Goal: Information Seeking & Learning: Understand process/instructions

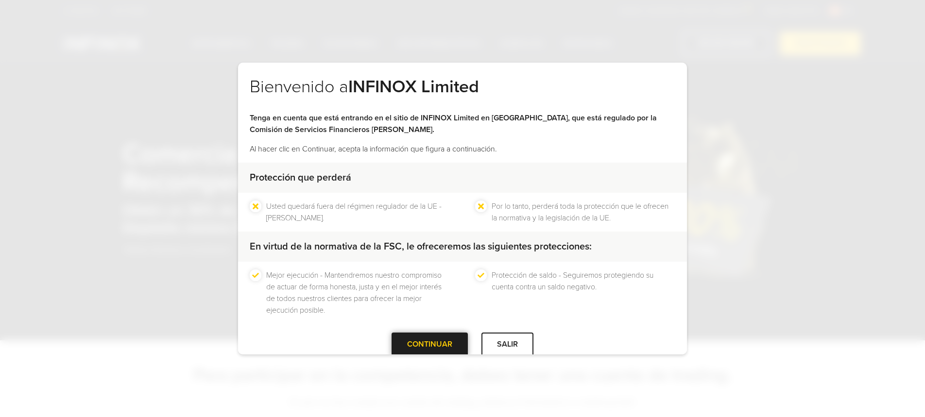
scroll to position [18, 0]
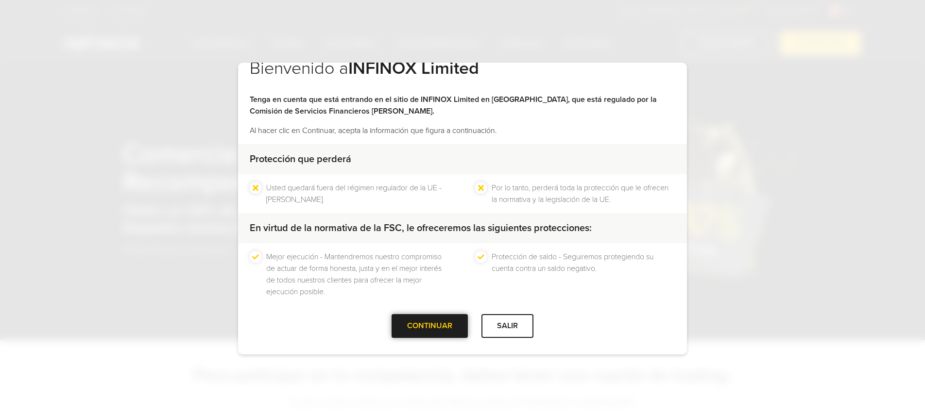
click at [430, 326] on div at bounding box center [430, 326] width 0 height 0
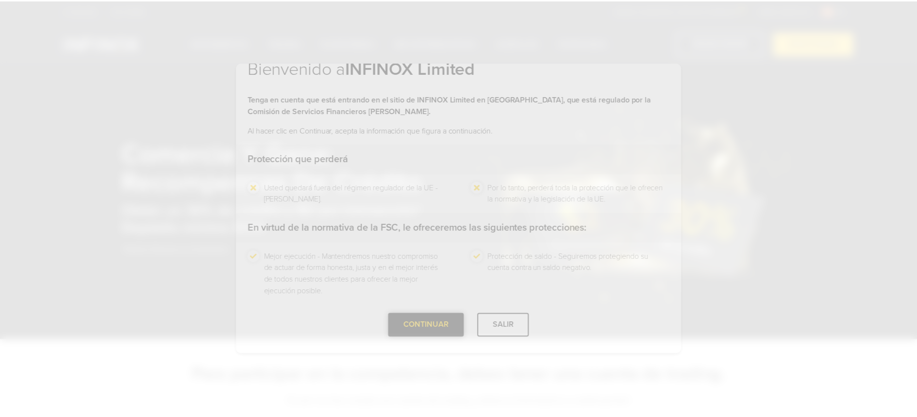
scroll to position [0, 0]
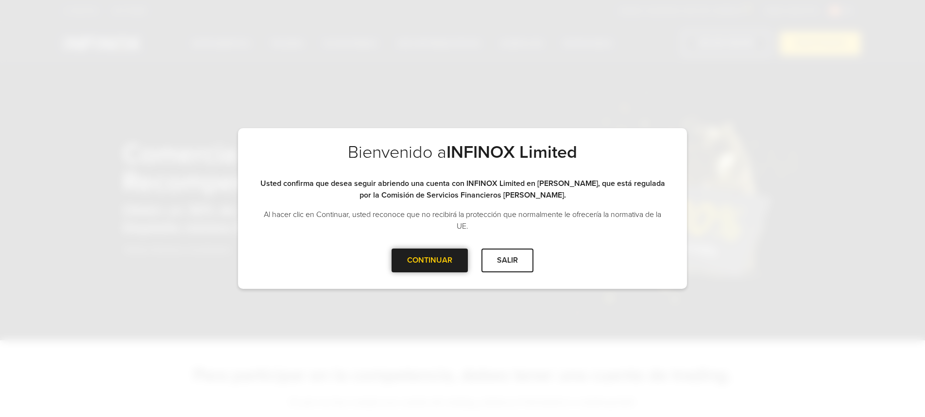
click at [428, 258] on div "CONTINUAR" at bounding box center [429, 261] width 76 height 24
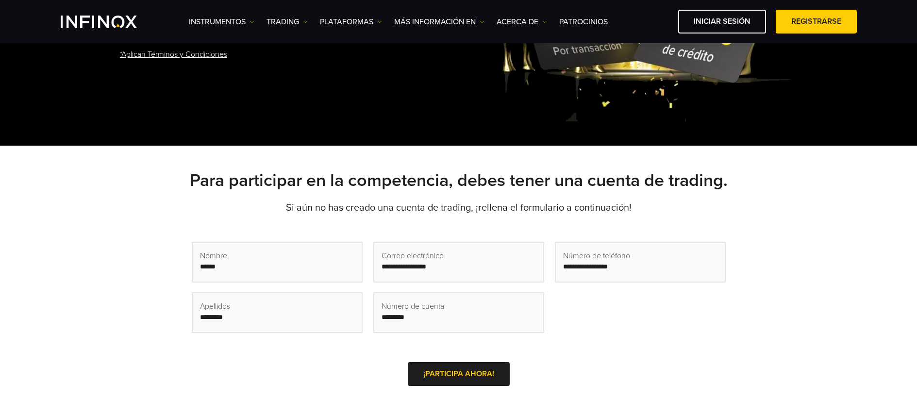
scroll to position [503, 0]
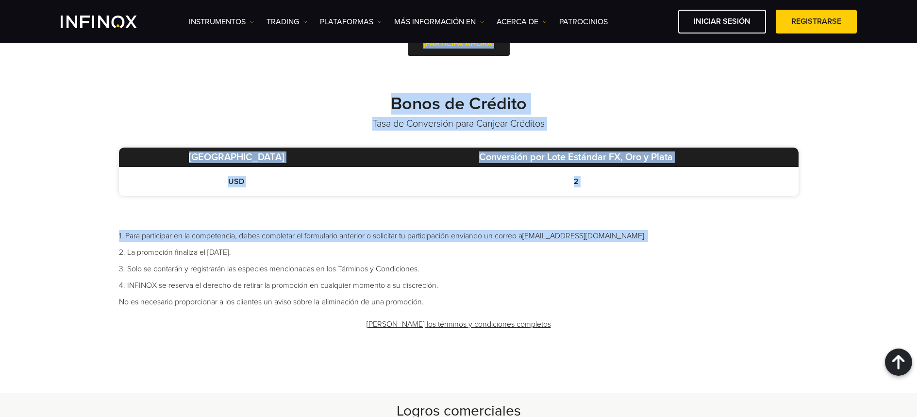
drag, startPoint x: 317, startPoint y: 247, endPoint x: 251, endPoint y: 238, distance: 66.7
click at [231, 246] on ul "1. Para participar en la competencia, debes completar el formulario anterior o …" at bounding box center [459, 269] width 680 height 78
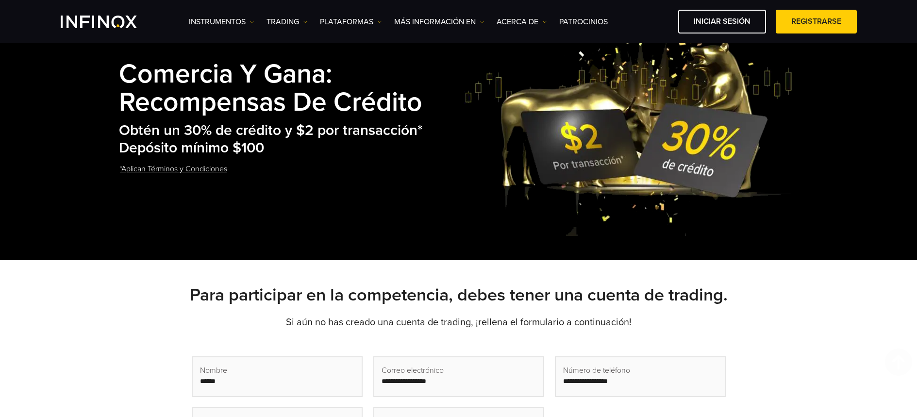
scroll to position [0, 0]
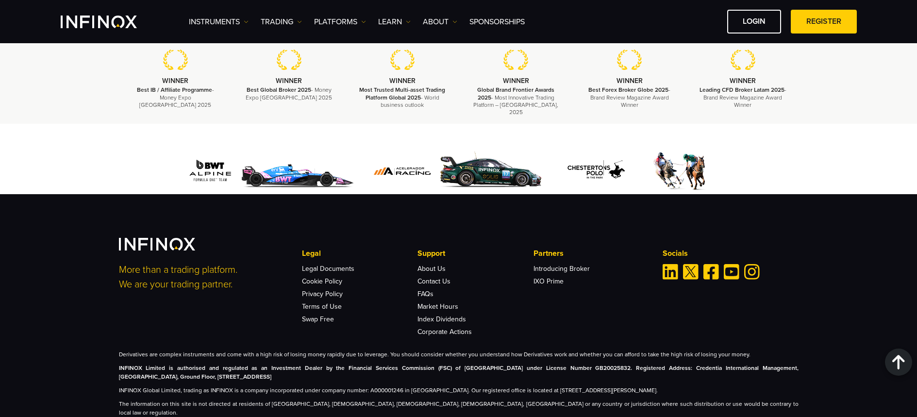
scroll to position [453, 0]
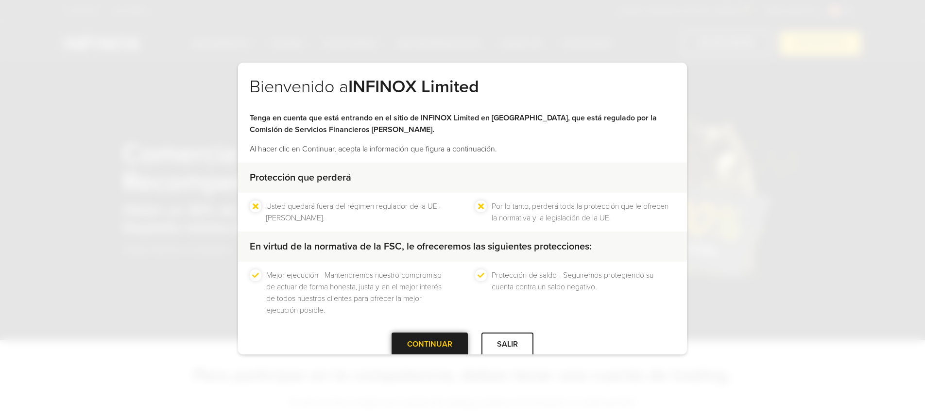
click at [430, 344] on div at bounding box center [430, 344] width 0 height 0
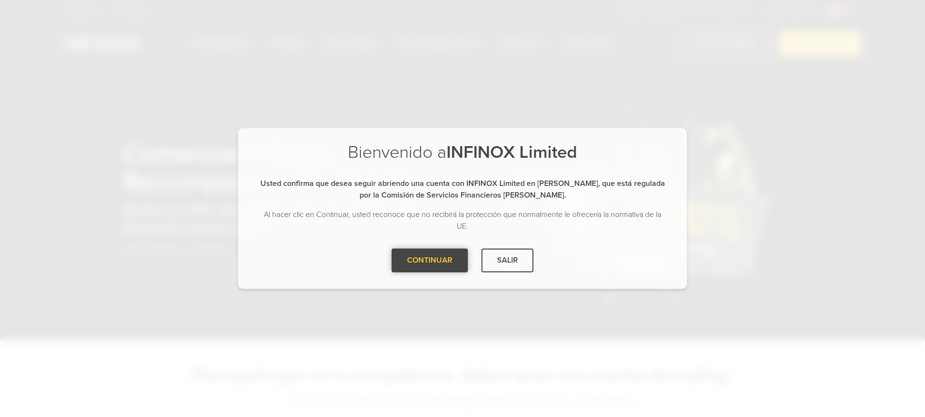
click at [430, 260] on div at bounding box center [430, 260] width 0 height 0
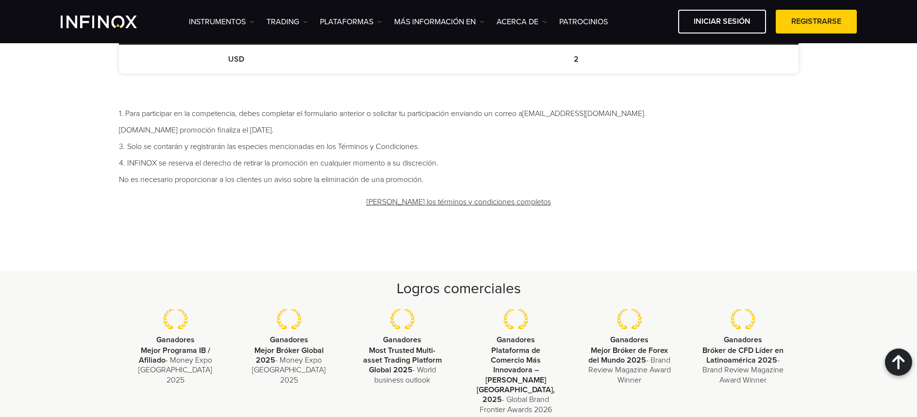
scroll to position [633, 0]
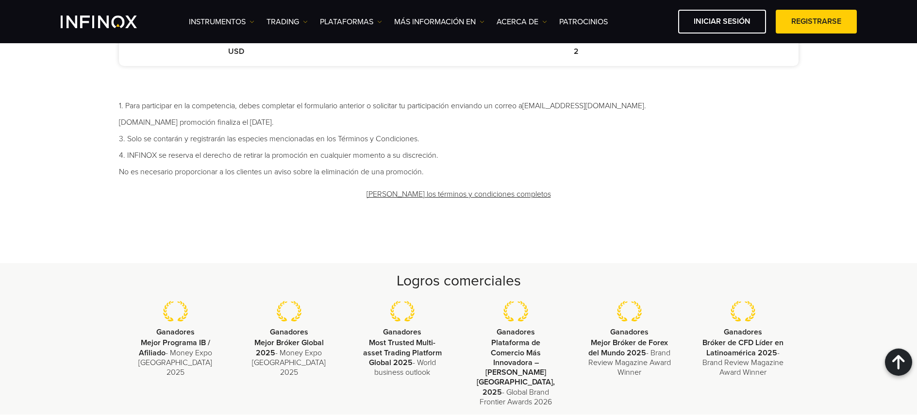
drag, startPoint x: 278, startPoint y: 119, endPoint x: 343, endPoint y: 119, distance: 65.6
click at [343, 119] on li "[DOMAIN_NAME] promoción finaliza el [DATE]." at bounding box center [459, 123] width 680 height 12
drag, startPoint x: 316, startPoint y: 174, endPoint x: 323, endPoint y: 170, distance: 8.9
click at [316, 174] on li "No es necesario proporcionar a los clientes un aviso sobre la eliminación de un…" at bounding box center [459, 172] width 680 height 12
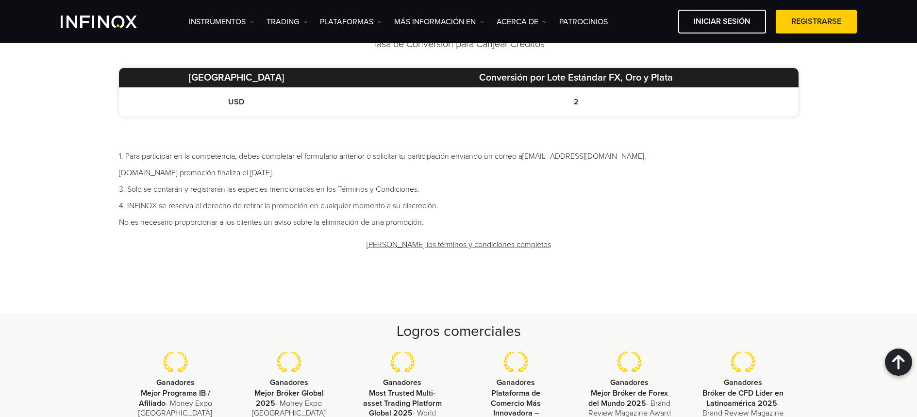
scroll to position [562, 0]
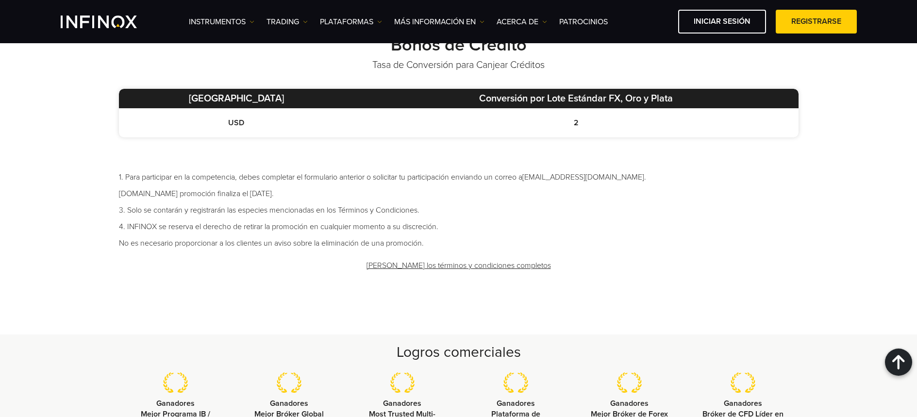
drag, startPoint x: 308, startPoint y: 194, endPoint x: 124, endPoint y: 191, distance: 184.6
click at [124, 191] on li "2.La promoción finaliza el 31 de diciembre de 2025." at bounding box center [459, 194] width 680 height 12
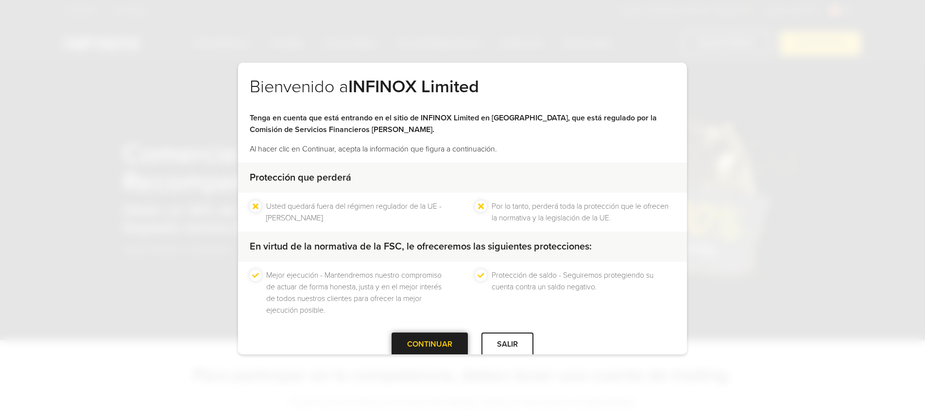
drag, startPoint x: 407, startPoint y: 349, endPoint x: 409, endPoint y: 340, distance: 9.1
click at [407, 349] on div "CONTINUAR" at bounding box center [429, 345] width 76 height 24
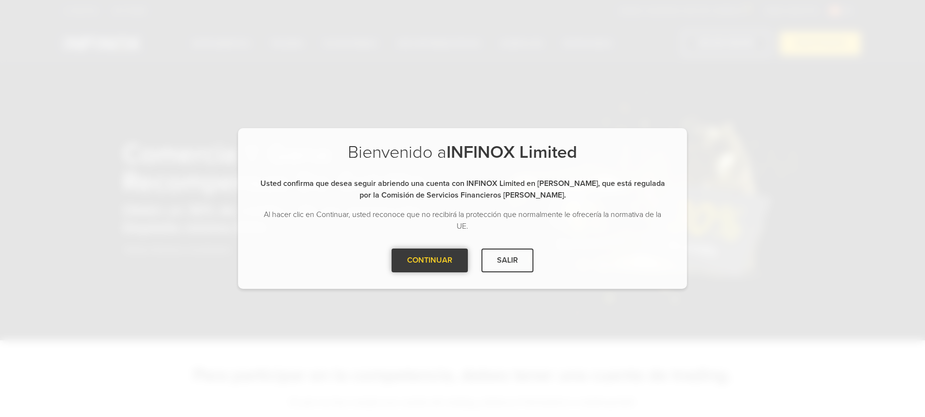
click at [430, 260] on div at bounding box center [430, 260] width 0 height 0
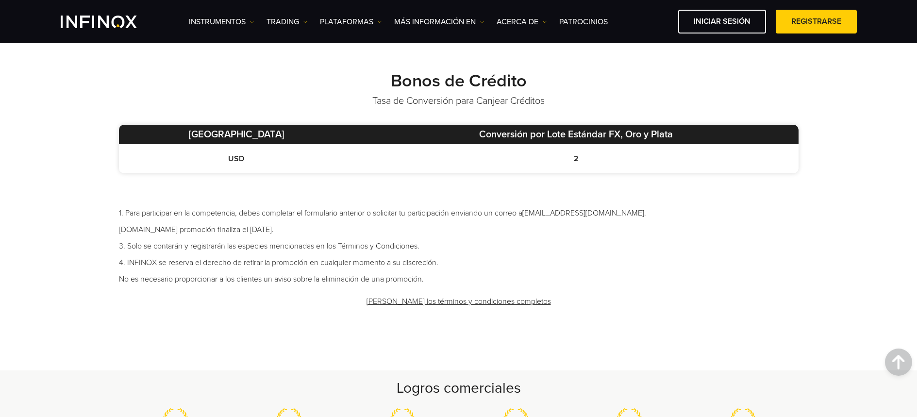
scroll to position [527, 0]
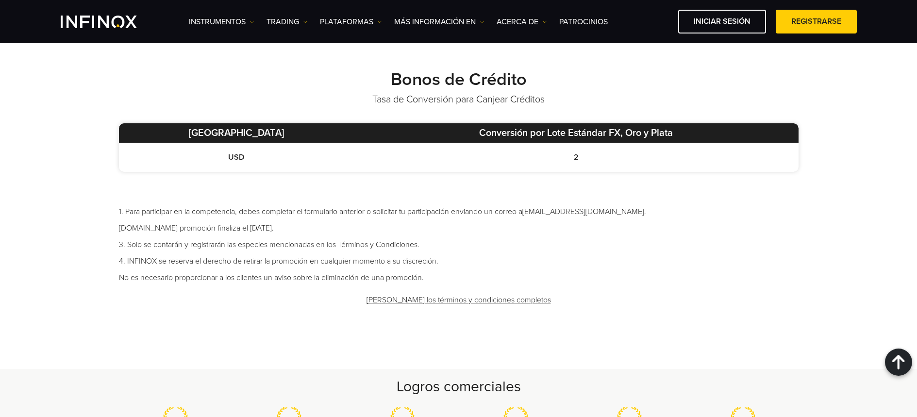
drag, startPoint x: 315, startPoint y: 227, endPoint x: 193, endPoint y: 207, distance: 123.4
click at [204, 226] on li "[DOMAIN_NAME] promoción finaliza el [DATE]." at bounding box center [459, 228] width 680 height 12
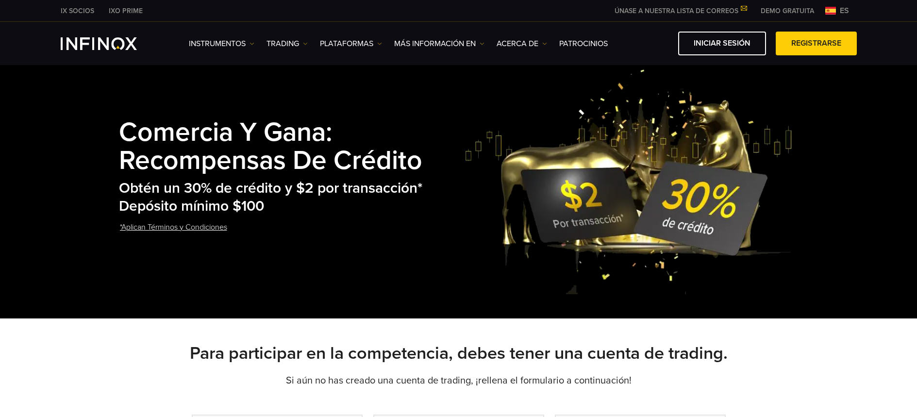
scroll to position [0, 0]
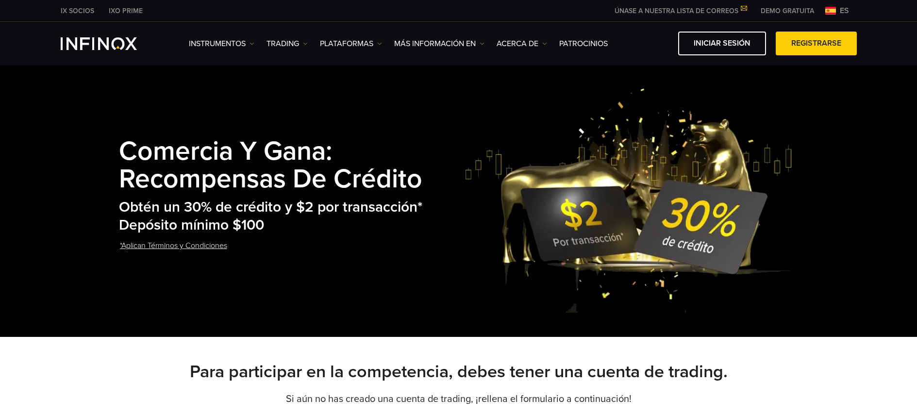
click at [214, 243] on link "*Aplican Términos y Condiciones" at bounding box center [173, 246] width 109 height 24
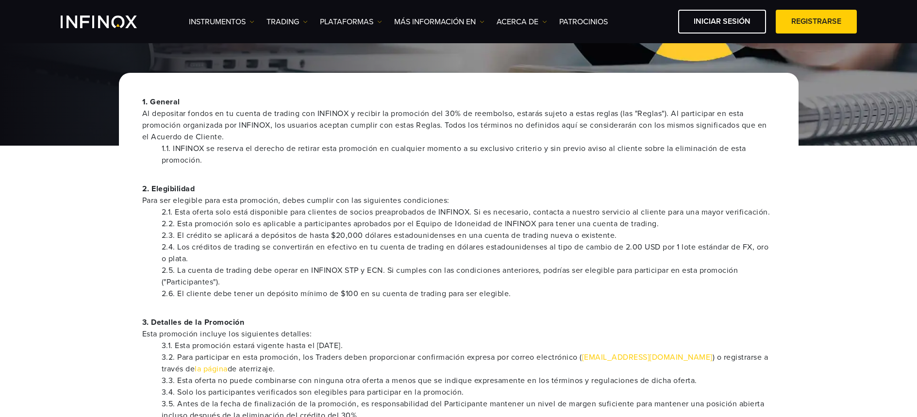
scroll to position [117, 0]
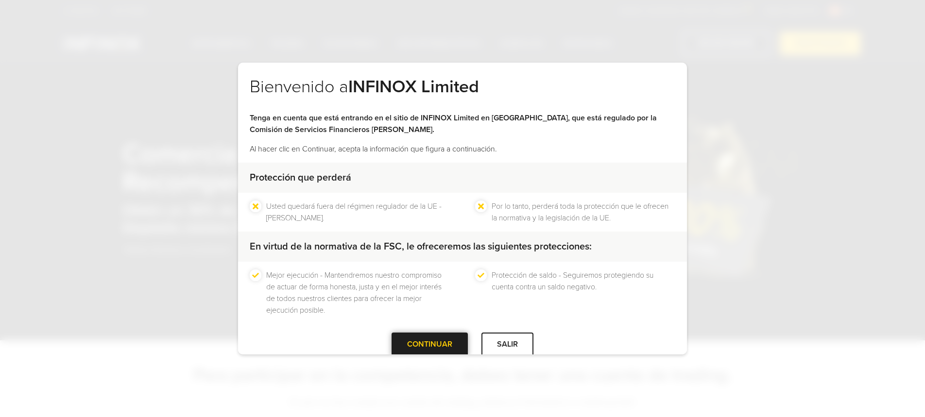
drag, startPoint x: 401, startPoint y: 341, endPoint x: 412, endPoint y: 343, distance: 11.3
click at [430, 344] on div at bounding box center [430, 344] width 0 height 0
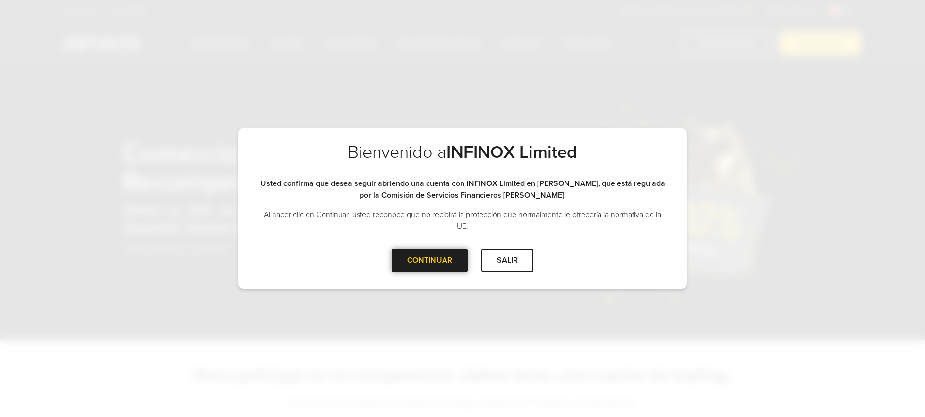
click at [430, 260] on div at bounding box center [430, 260] width 0 height 0
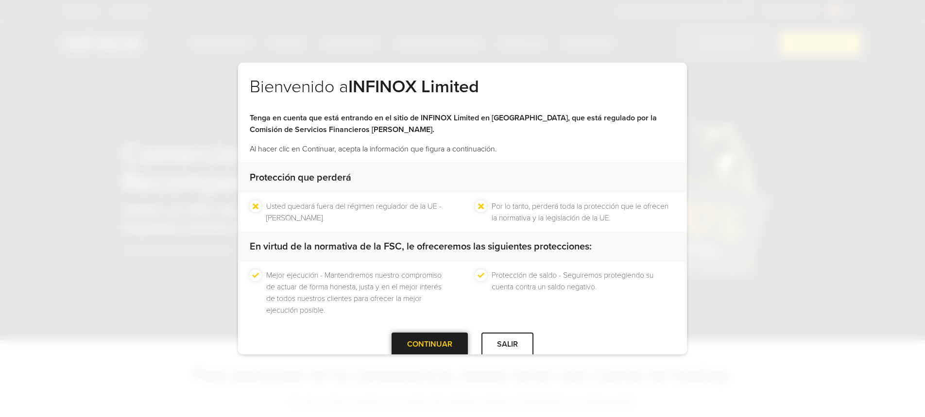
click at [411, 343] on div "CONTINUAR" at bounding box center [429, 345] width 76 height 24
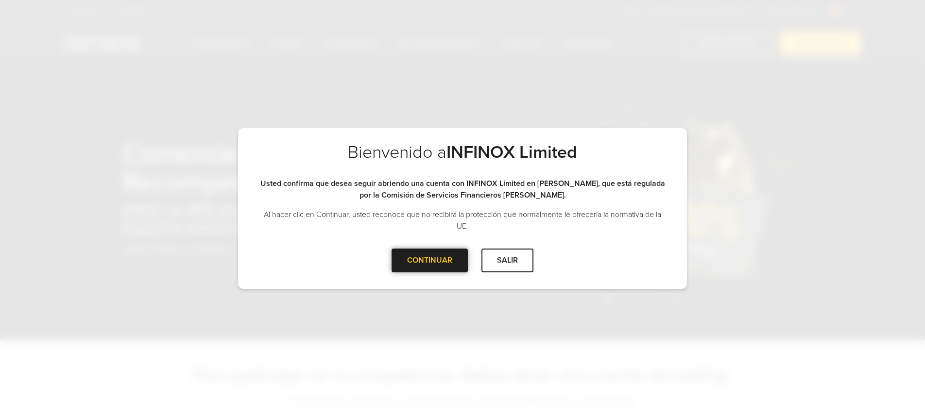
click at [430, 260] on div at bounding box center [430, 260] width 0 height 0
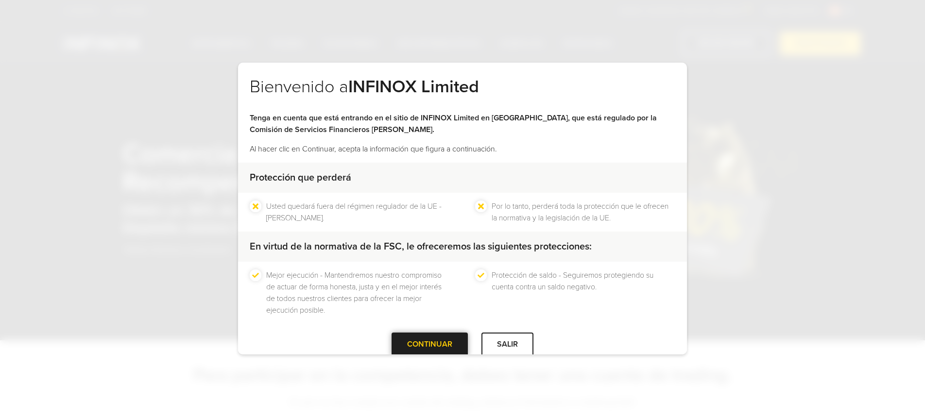
click at [430, 344] on div at bounding box center [430, 344] width 0 height 0
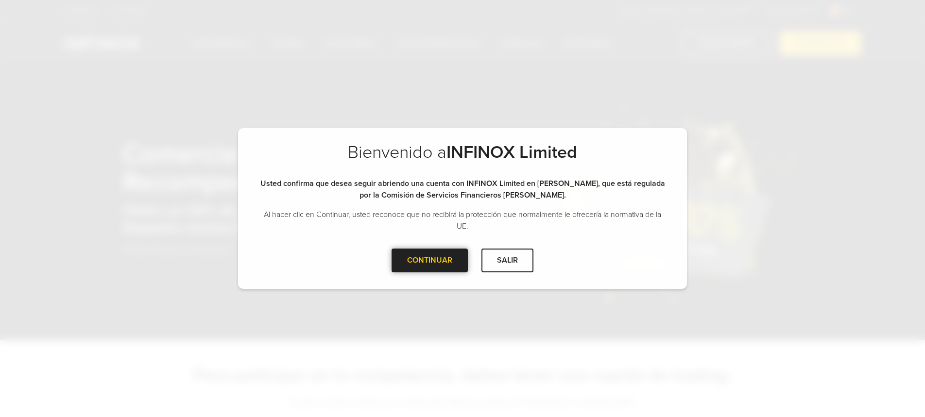
click at [432, 264] on div "CONTINUAR" at bounding box center [429, 261] width 76 height 24
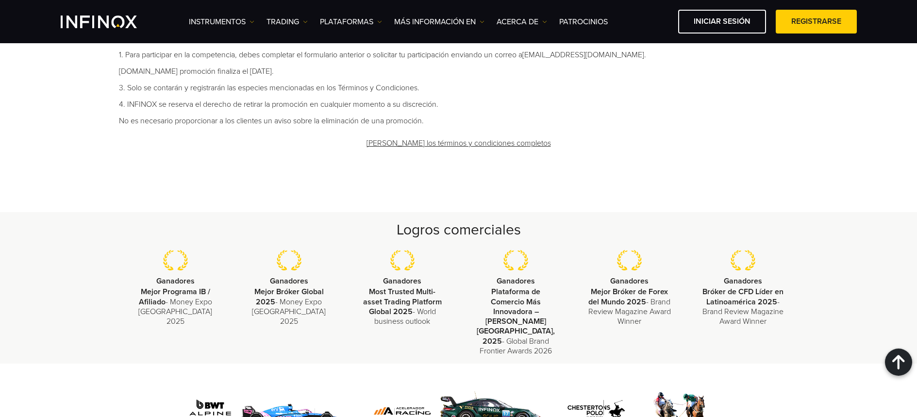
scroll to position [564, 0]
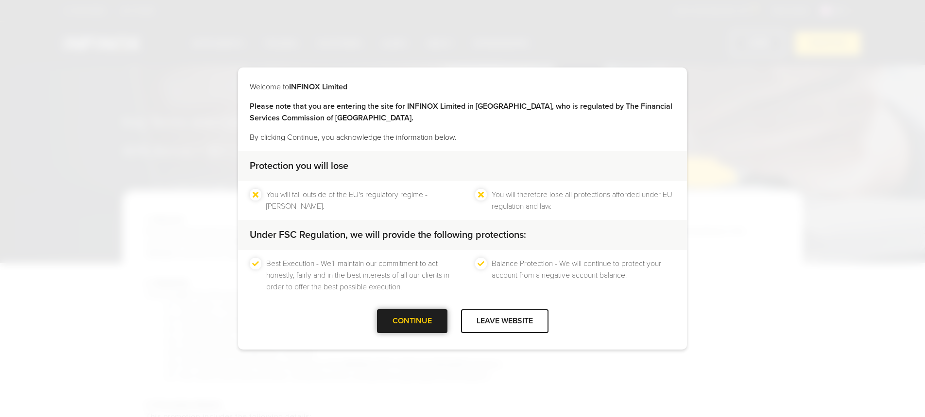
click at [412, 321] on div at bounding box center [412, 321] width 0 height 0
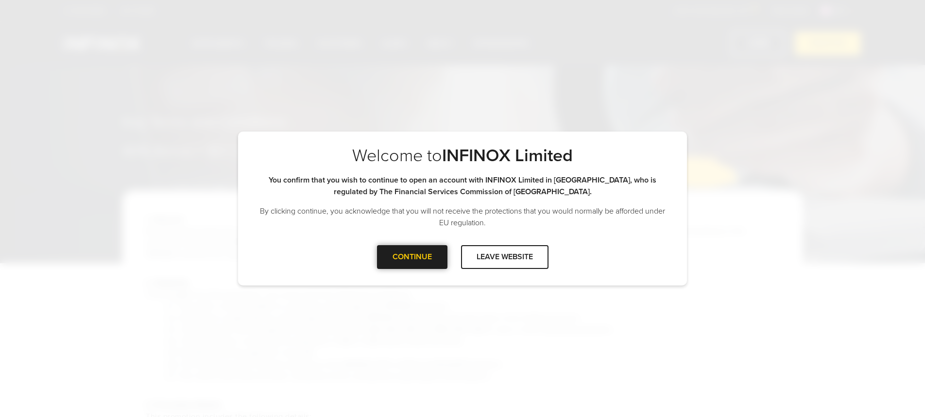
click at [427, 264] on div "CONTINUE" at bounding box center [412, 257] width 70 height 24
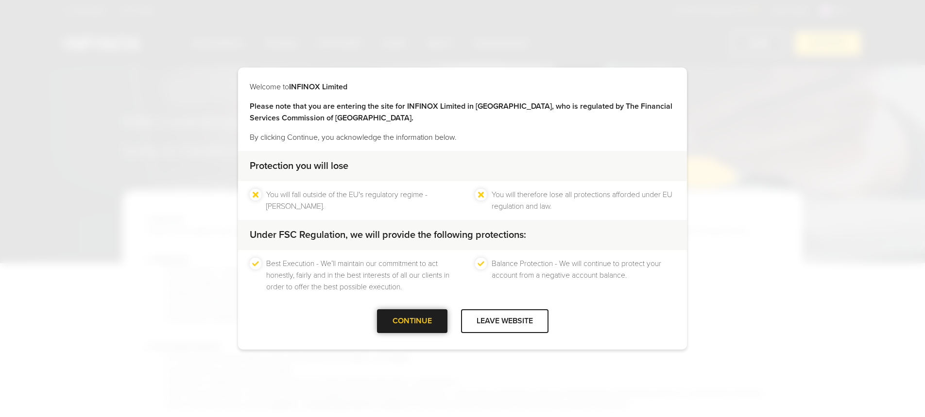
click at [412, 321] on div at bounding box center [412, 321] width 0 height 0
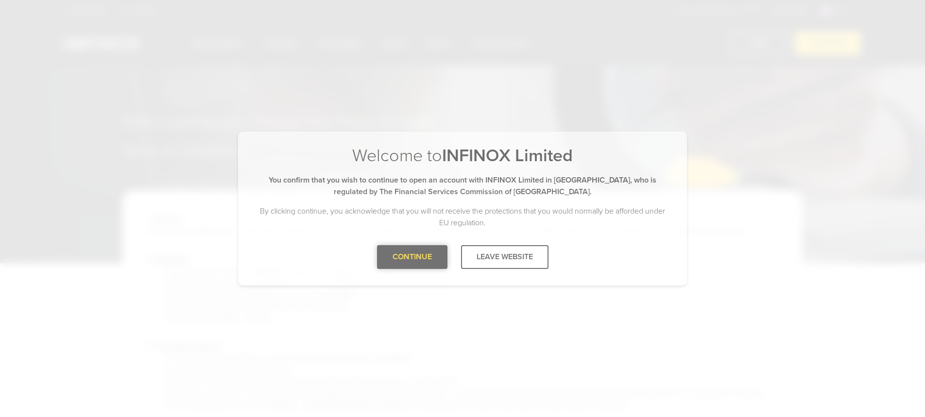
click at [412, 257] on div at bounding box center [412, 257] width 0 height 0
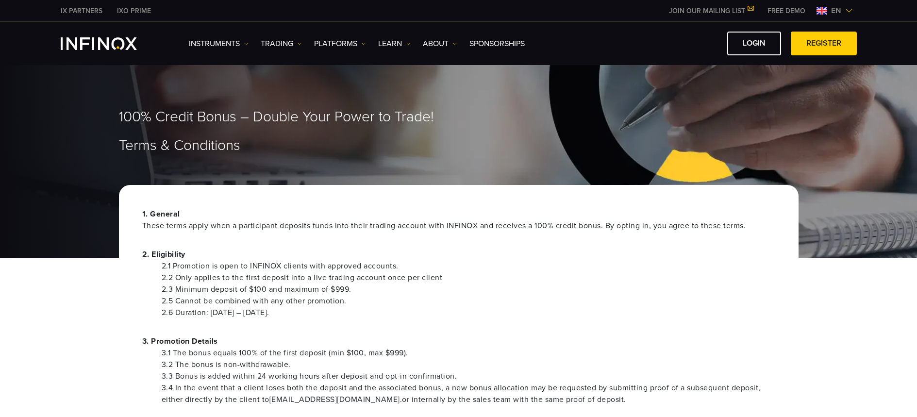
click at [840, 15] on span "en" at bounding box center [837, 11] width 18 height 12
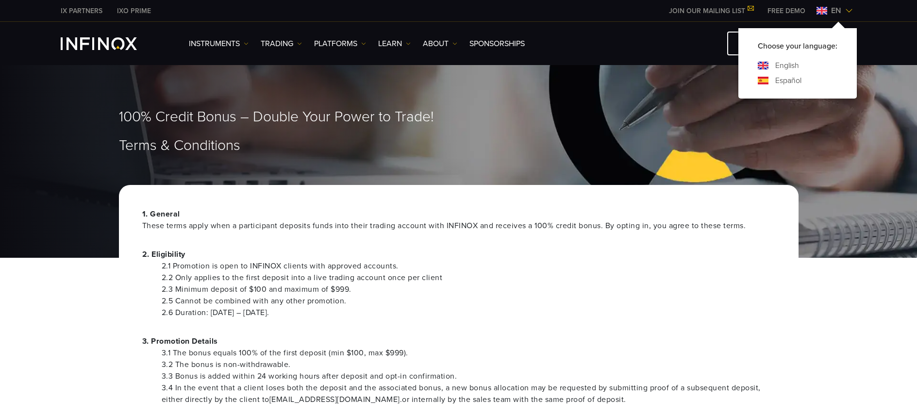
click at [793, 79] on link "Español" at bounding box center [789, 81] width 26 height 12
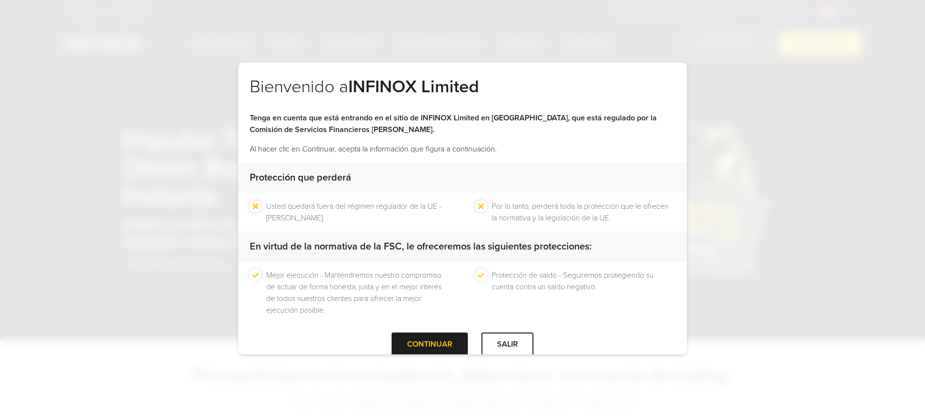
drag, startPoint x: 404, startPoint y: 339, endPoint x: 420, endPoint y: 317, distance: 27.5
click at [404, 339] on div "CONTINUAR" at bounding box center [429, 345] width 76 height 24
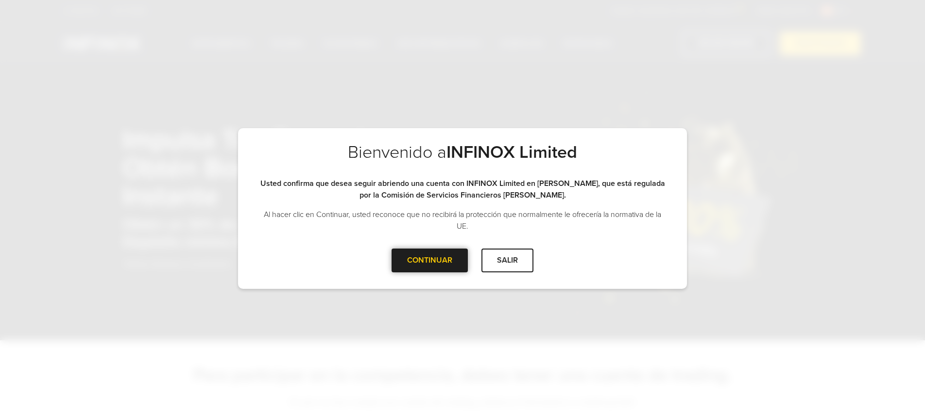
drag, startPoint x: 423, startPoint y: 270, endPoint x: 422, endPoint y: 262, distance: 8.9
click at [423, 270] on div "CONTINUAR" at bounding box center [429, 261] width 76 height 24
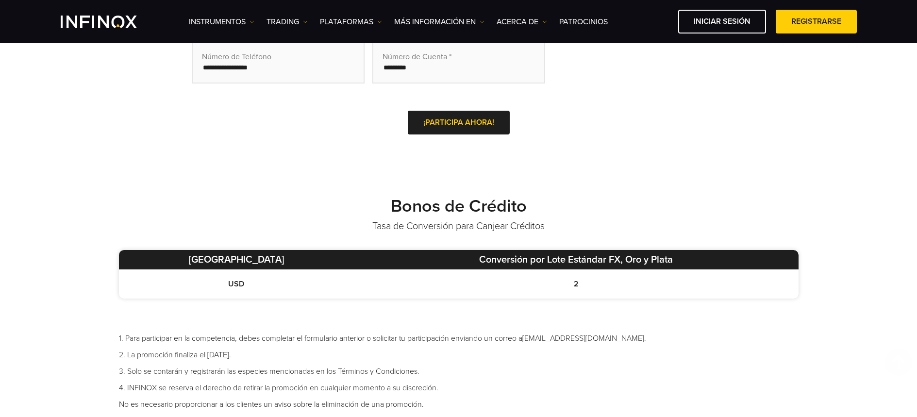
scroll to position [545, 0]
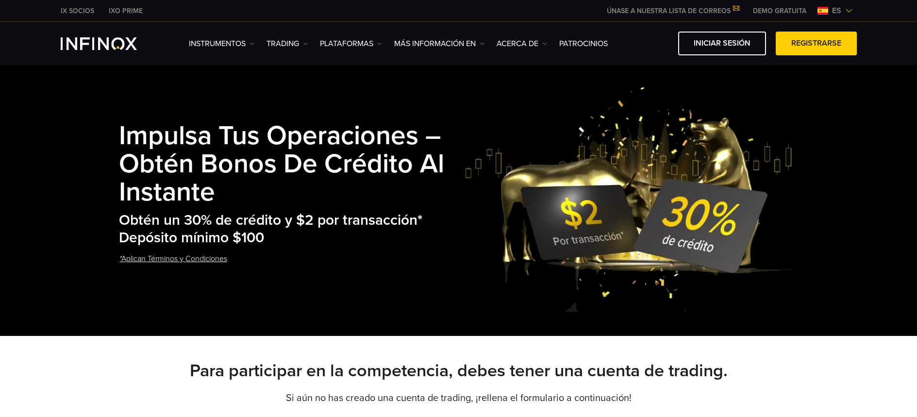
click at [205, 262] on link "*Aplican Términos y Condiciones" at bounding box center [173, 259] width 109 height 24
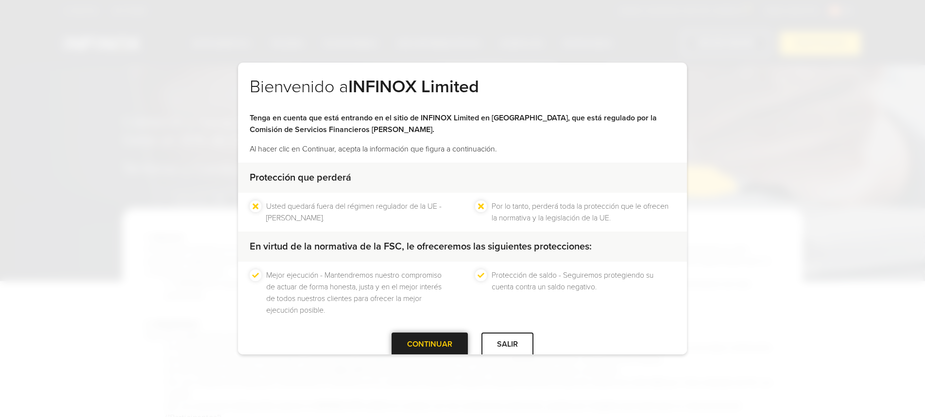
click at [430, 344] on div at bounding box center [430, 344] width 0 height 0
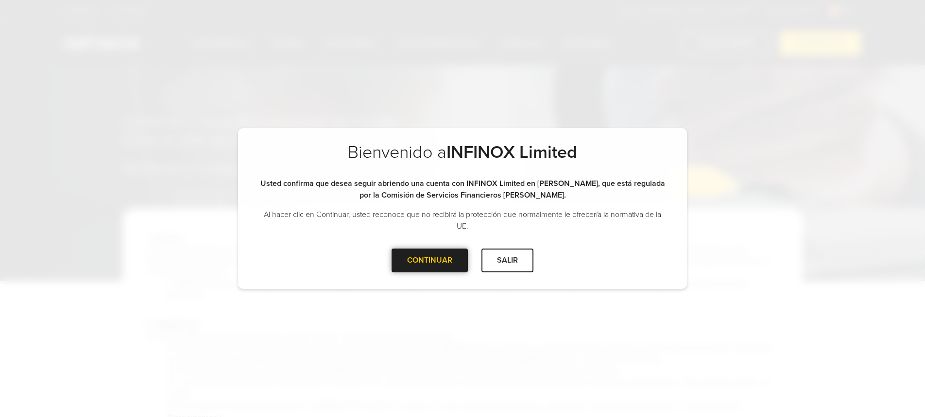
click at [437, 269] on div "CONTINUAR" at bounding box center [429, 261] width 76 height 24
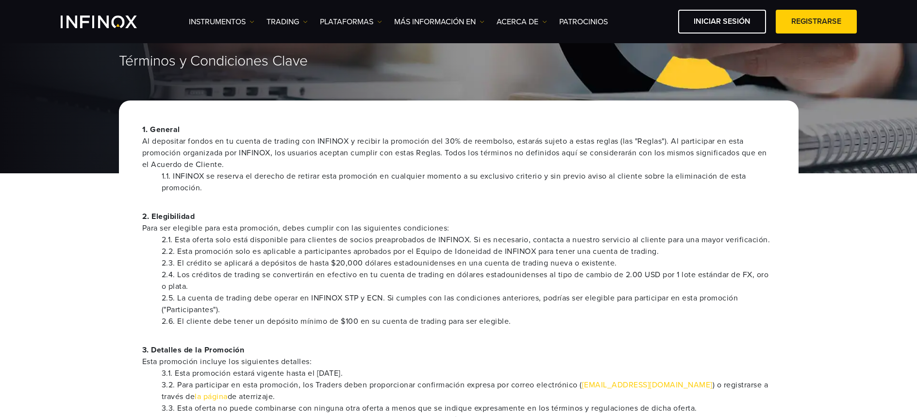
scroll to position [88, 0]
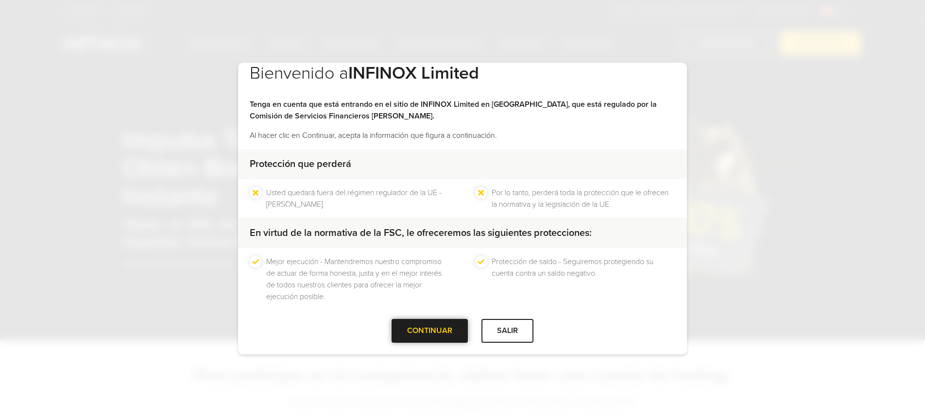
scroll to position [18, 0]
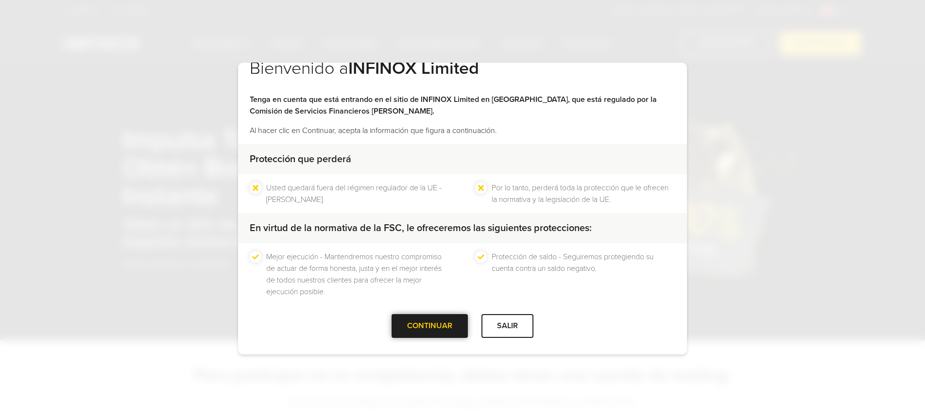
click at [430, 326] on div at bounding box center [430, 326] width 0 height 0
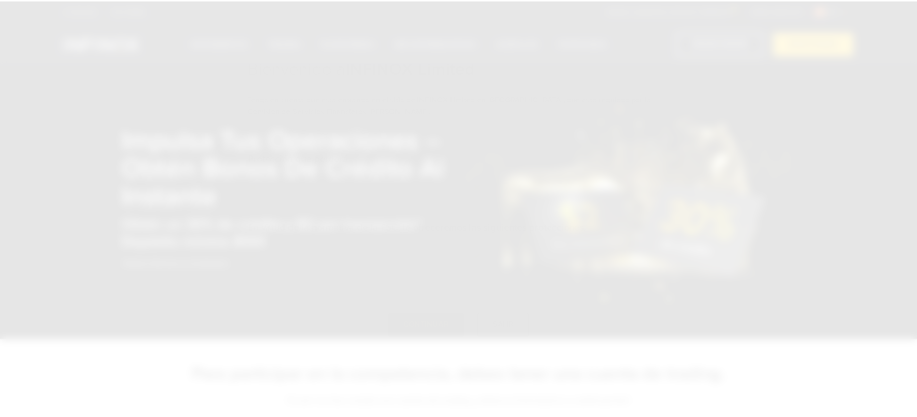
scroll to position [0, 0]
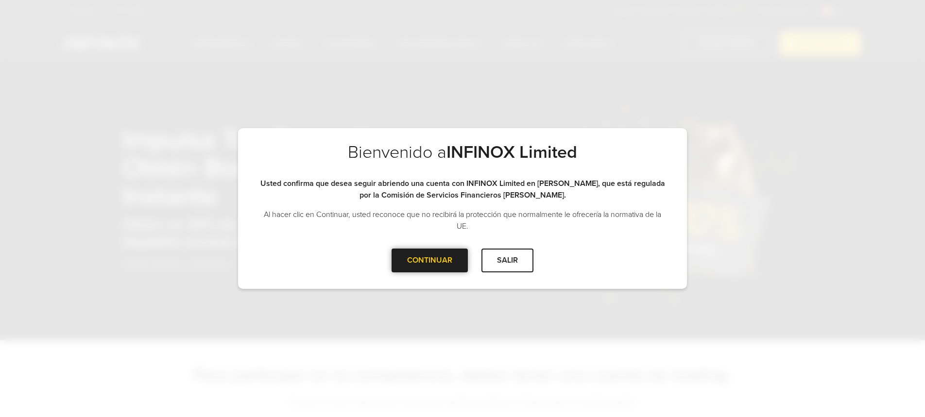
click at [430, 260] on div at bounding box center [430, 260] width 0 height 0
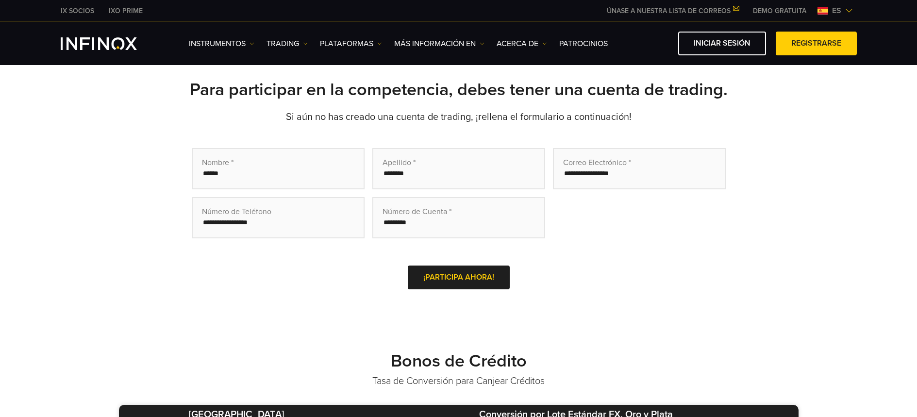
scroll to position [464, 0]
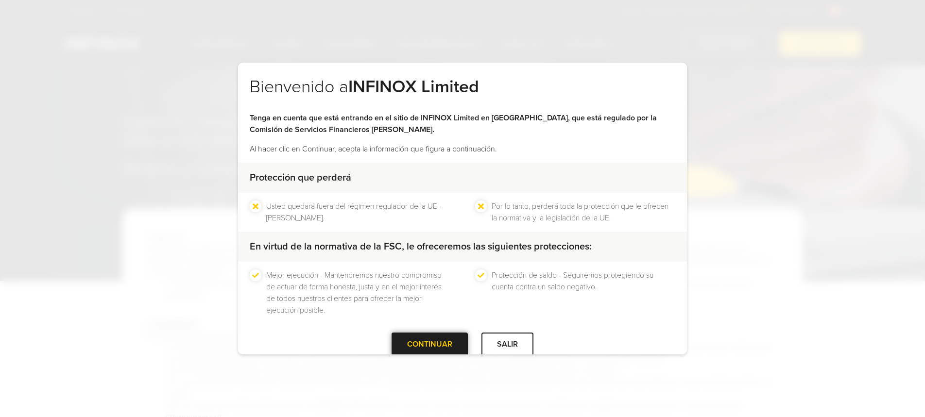
drag, startPoint x: 449, startPoint y: 345, endPoint x: 449, endPoint y: 334, distance: 11.2
click at [430, 344] on div at bounding box center [430, 344] width 0 height 0
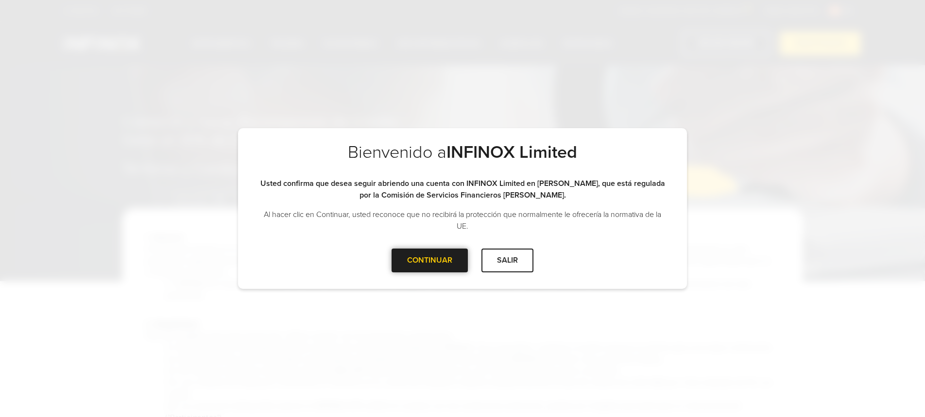
click at [430, 260] on div at bounding box center [430, 260] width 0 height 0
